Goal: Task Accomplishment & Management: Complete application form

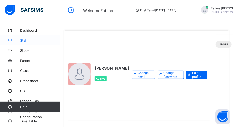
click at [26, 39] on span "Staff" at bounding box center [40, 40] width 40 height 4
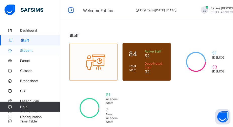
click at [24, 51] on span "Student" at bounding box center [40, 50] width 40 height 4
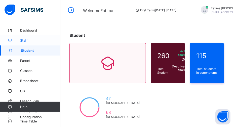
click at [25, 40] on span "Staff" at bounding box center [40, 40] width 40 height 4
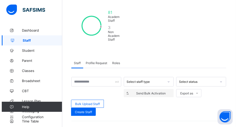
scroll to position [91, 0]
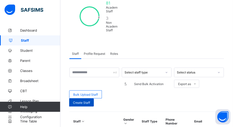
click at [90, 101] on span "Create Staff" at bounding box center [81, 103] width 17 height 4
select select "**"
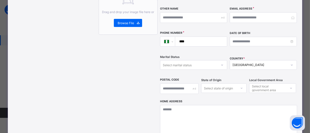
scroll to position [137, 0]
